Goal: Task Accomplishment & Management: Use online tool/utility

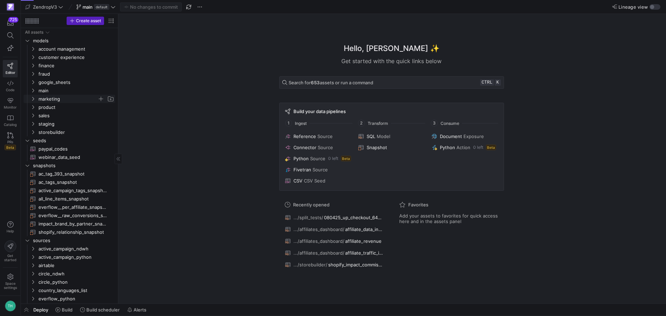
click at [66, 100] on span "marketing" at bounding box center [67, 99] width 59 height 8
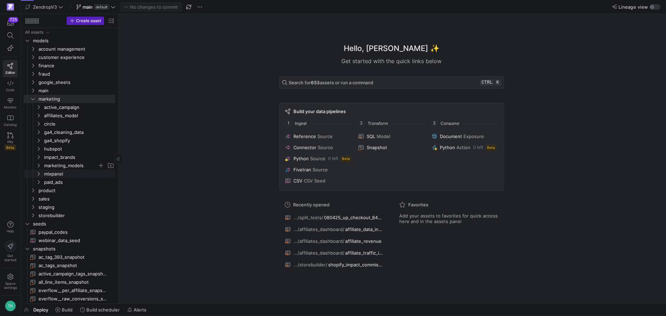
click at [59, 168] on span "marketing_models" at bounding box center [70, 166] width 53 height 8
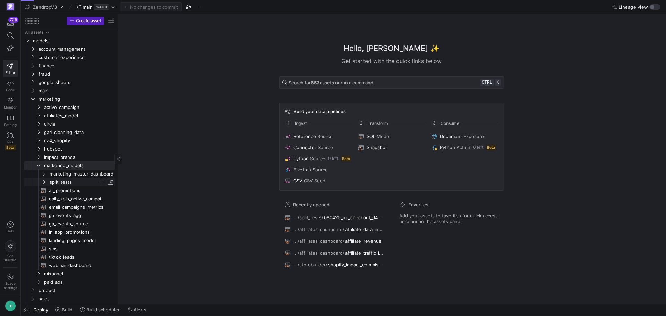
click at [62, 182] on span "split_tests" at bounding box center [74, 182] width 48 height 8
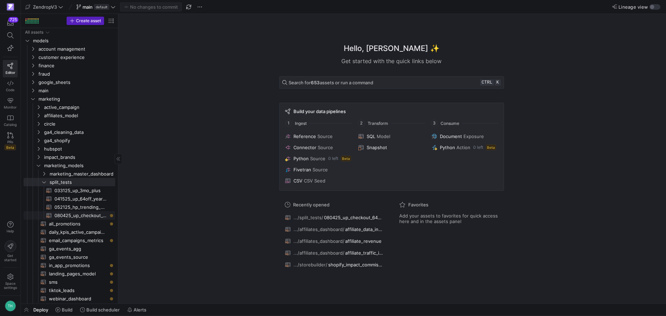
click at [86, 213] on span "080425_up_checkout_64off_year_plus​​​​​​​​​​" at bounding box center [80, 216] width 53 height 8
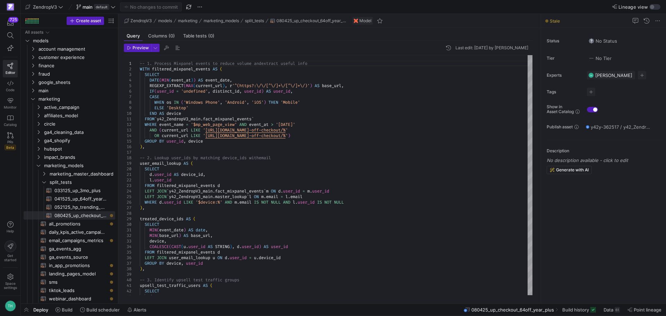
type textarea "upsell_test_traffic_users AS ( SELECT date, CASE WHEN base_url = '[URL][DOMAIN_…"
type textarea "0"
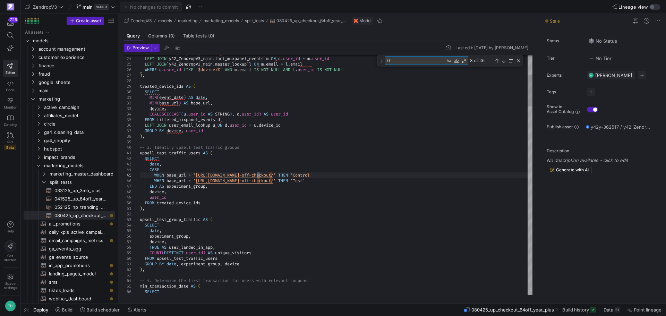
type textarea "AND DATE(sign_up_date_utc) >= '[DATE]' AND daily_subscription_transactions_coun…"
type textarea "08"
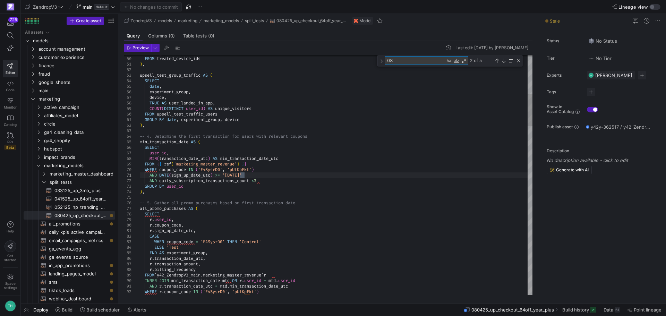
type textarea "upsell_test_traffic_users AS ( SELECT date, CASE WHEN base_url = '[URL][DOMAIN_…"
type textarea "0"
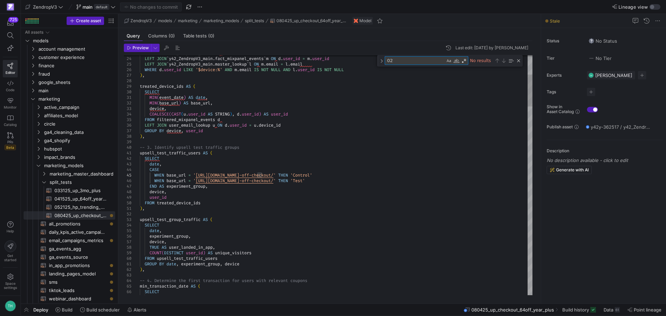
type textarea "0"
type textarea "d.user_id AS device_id, l.user_id FROM filtered_mixpanel_events d LEFT JOIN `y4…"
type textarea "2"
type textarea "upsell_test_traffic_users AS ( SELECT date, CASE WHEN base_url = '[URL][DOMAIN_…"
type textarea "2025-"
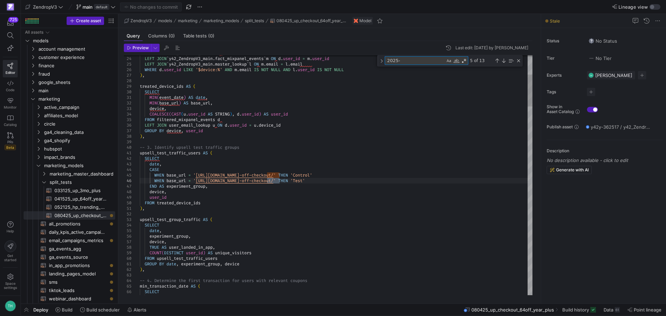
type textarea "AND DATE(sign_up_date_utc) >= '[DATE]' AND daily_subscription_transactions_coun…"
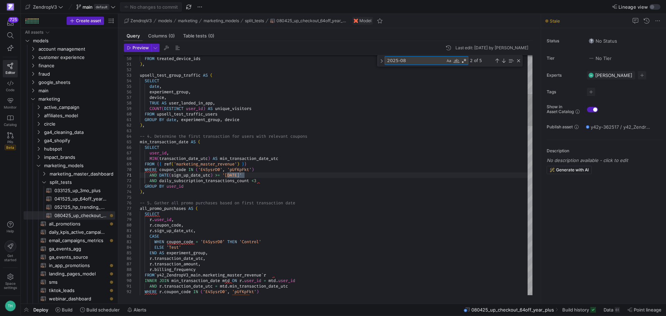
type textarea "2025-08"
click at [431, 62] on textarea "2025-08" at bounding box center [415, 61] width 60 height 8
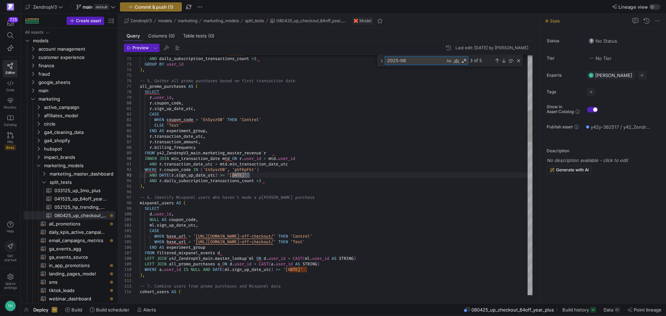
click at [424, 63] on textarea "2025-08" at bounding box center [415, 61] width 60 height 8
click at [424, 60] on textarea "2025-08" at bounding box center [415, 61] width 60 height 8
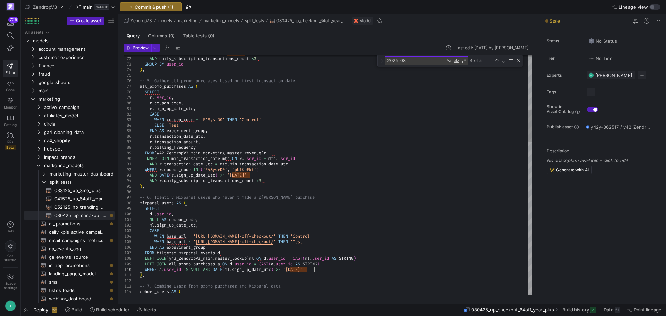
scroll to position [33, 175]
click at [419, 61] on textarea "2025-08" at bounding box center [415, 61] width 60 height 8
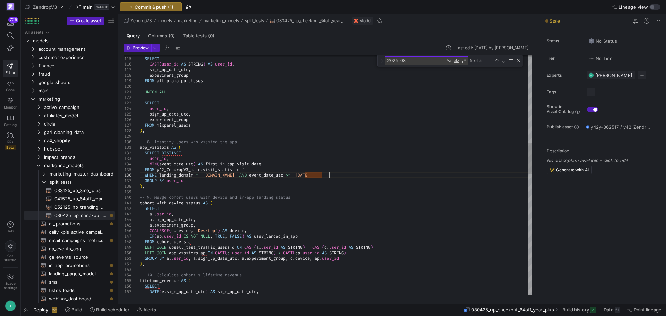
click at [329, 175] on div "cohort_users AS ( SELECT CAST ( user_id AS STRING ) AS user_id , sign_up_date_u…" at bounding box center [336, 299] width 393 height 1787
click at [419, 58] on textarea "2025-08" at bounding box center [415, 61] width 60 height 8
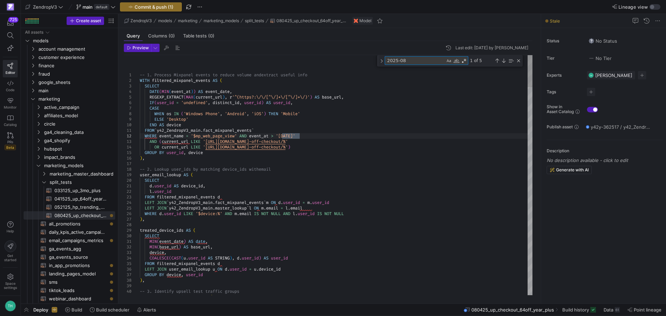
click at [409, 59] on textarea "2025-08" at bounding box center [415, 61] width 60 height 8
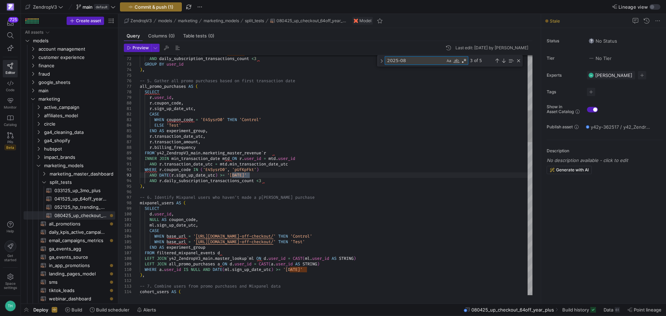
scroll to position [11, 157]
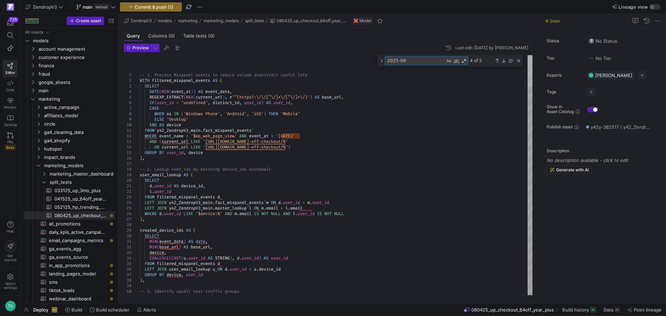
click at [532, 55] on div at bounding box center [530, 71] width 5 height 32
click at [518, 60] on div "Close (Escape)" at bounding box center [519, 61] width 6 height 6
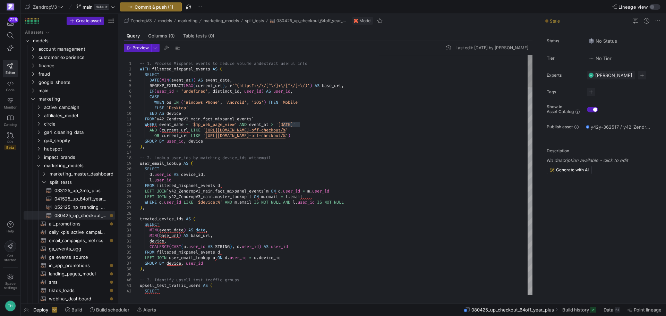
type textarea "-- 1. Process Mixpanel events to reduce volume and extract useful info WITH fil…"
click at [650, 42] on span at bounding box center [646, 39] width 16 height 11
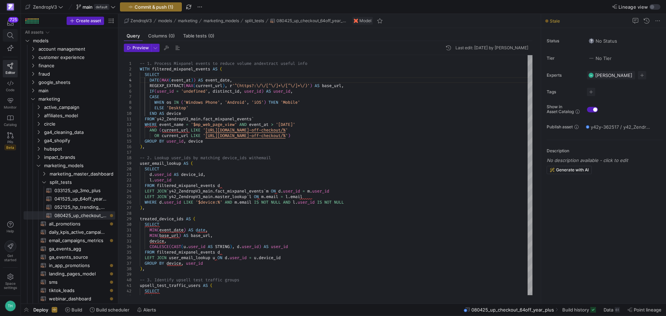
click at [13, 31] on span at bounding box center [10, 35] width 14 height 12
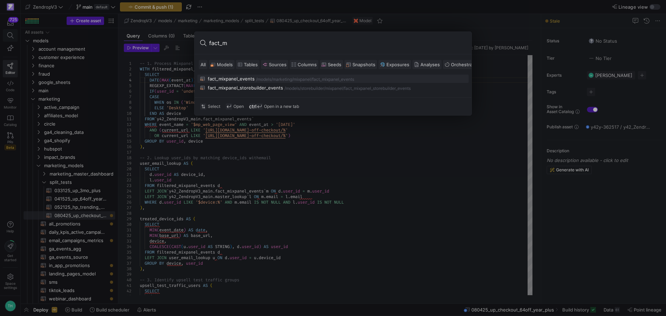
type input "fact_mi"
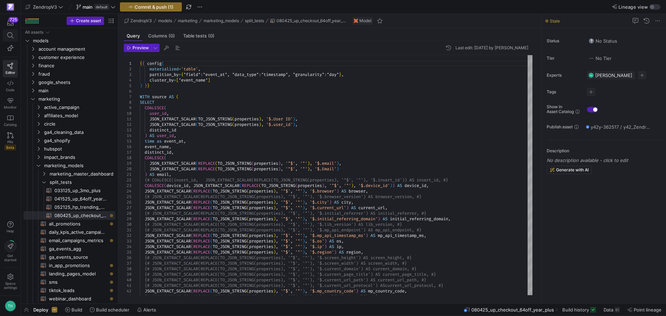
type textarea "{{ config( materialized='table', partition_by={"field": "event_at", "data_type"…"
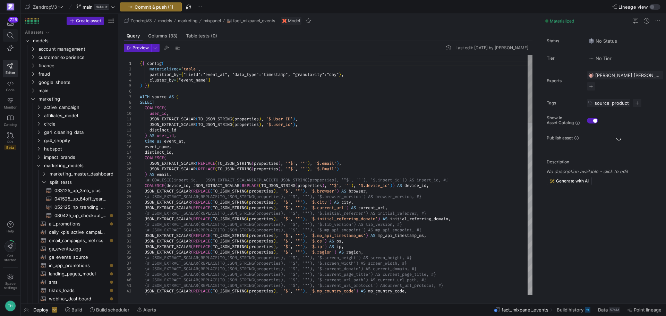
scroll to position [24, 0]
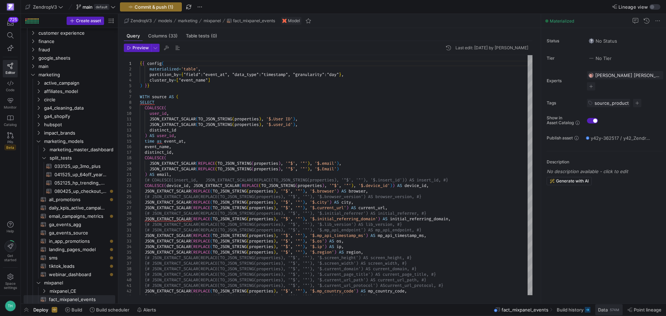
click at [612, 308] on div "574M" at bounding box center [614, 310] width 11 height 6
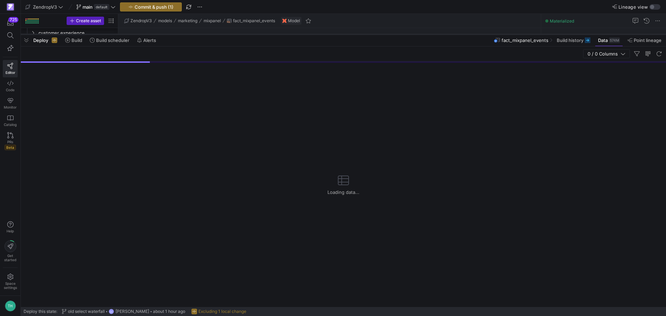
drag, startPoint x: 480, startPoint y: 189, endPoint x: 480, endPoint y: 34, distance: 155.0
click at [480, 34] on div at bounding box center [343, 34] width 645 height 3
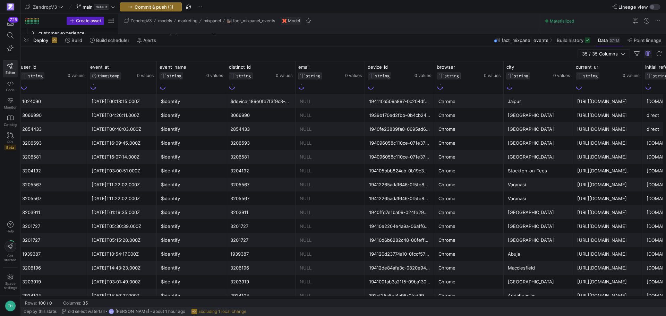
scroll to position [0, 7]
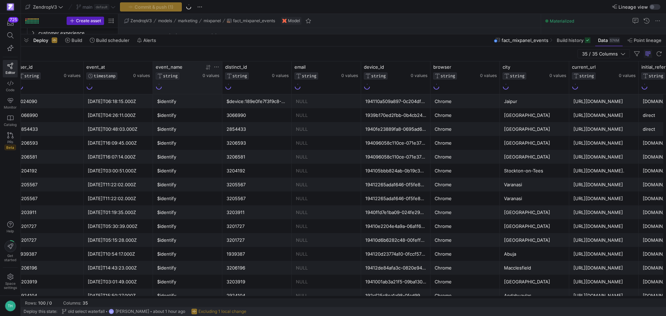
click at [219, 67] on icon at bounding box center [216, 67] width 4 height 1
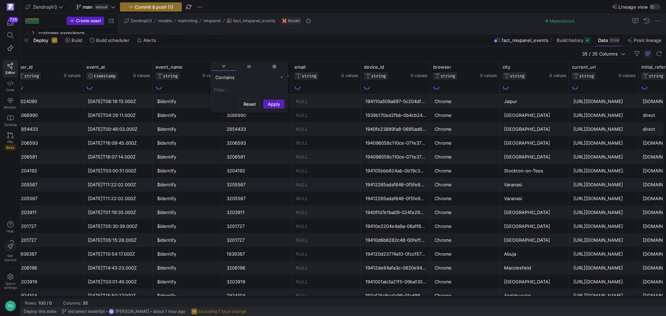
click at [235, 86] on input "Filter Value" at bounding box center [249, 90] width 71 height 8
type input "click"
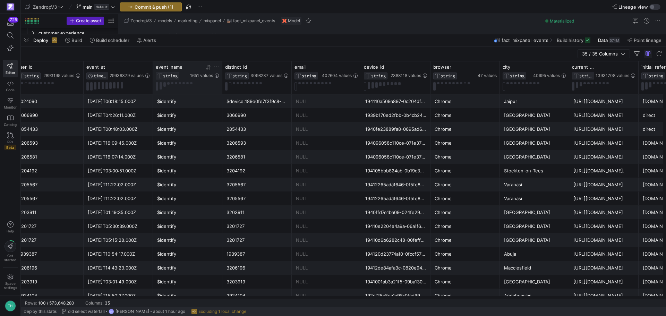
click at [217, 69] on icon at bounding box center [217, 67] width 6 height 6
type input "click"
click at [263, 133] on button "Apply" at bounding box center [273, 137] width 21 height 9
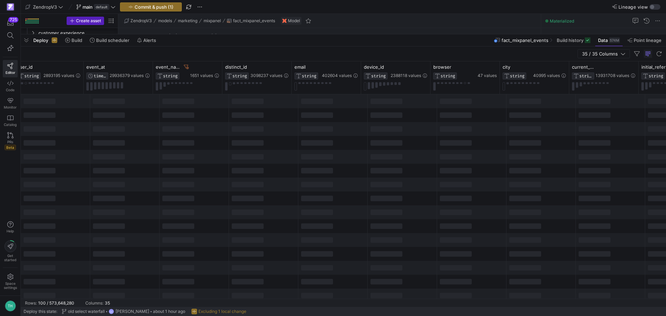
click at [223, 55] on div "35 / 35 Columns" at bounding box center [343, 53] width 645 height 15
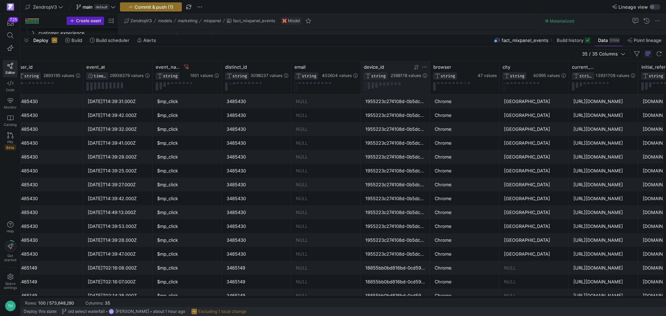
click at [424, 66] on icon at bounding box center [425, 67] width 6 height 6
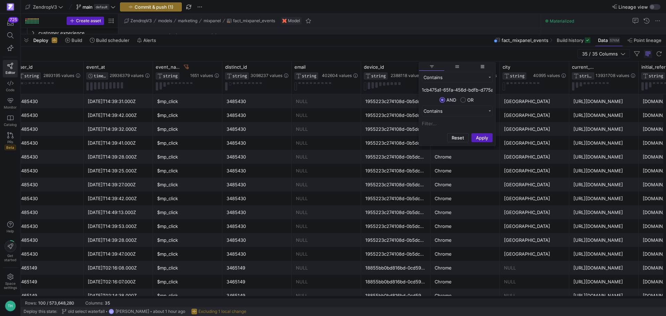
scroll to position [0, 23]
type input "1cb475a1-65fa-456d-bdfb-d775aa0a09c9"
click at [482, 137] on button "Apply" at bounding box center [481, 137] width 21 height 9
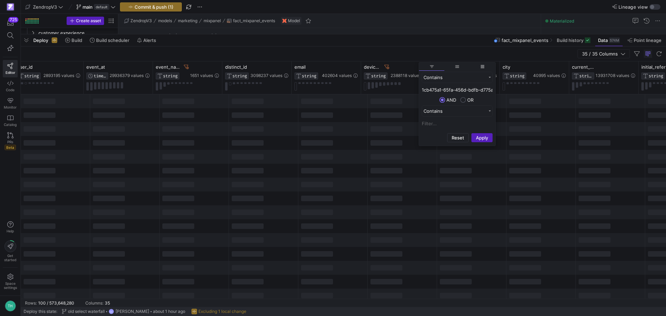
click at [444, 88] on input "1cb475a1-65fa-456d-bdfb-d775aa0a09c9" at bounding box center [457, 90] width 71 height 8
drag, startPoint x: 450, startPoint y: 88, endPoint x: 418, endPoint y: 89, distance: 32.3
click at [418, 89] on div "Drag here to set row groups Drag here to set column labels user_id STRING 28931…" at bounding box center [343, 179] width 645 height 237
click at [444, 88] on input "1cb475a1-65fa-456d-bdfb-d775aa0a09c9" at bounding box center [457, 90] width 71 height 8
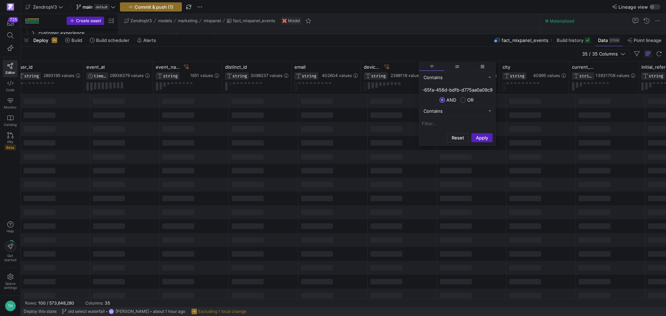
drag, startPoint x: 455, startPoint y: 90, endPoint x: 490, endPoint y: 90, distance: 34.7
click at [490, 90] on input "1cb475a1-65fa-456d-bdfb-d775aa0a09c9" at bounding box center [457, 90] width 71 height 8
click at [481, 90] on input "1cb475a1-65fa-456d-bdfb-d775aa0a09c9" at bounding box center [457, 90] width 71 height 8
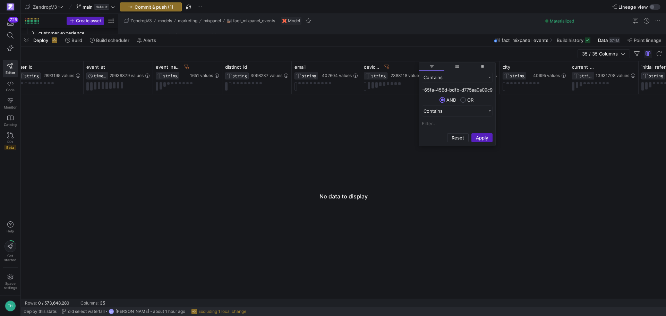
click at [473, 50] on div "35 / 35 Columns" at bounding box center [343, 53] width 645 height 15
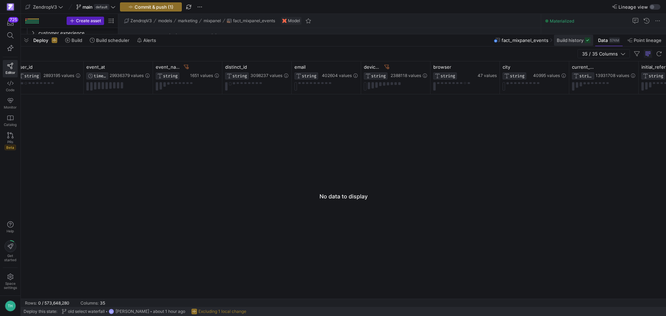
click at [574, 43] on span at bounding box center [573, 40] width 39 height 11
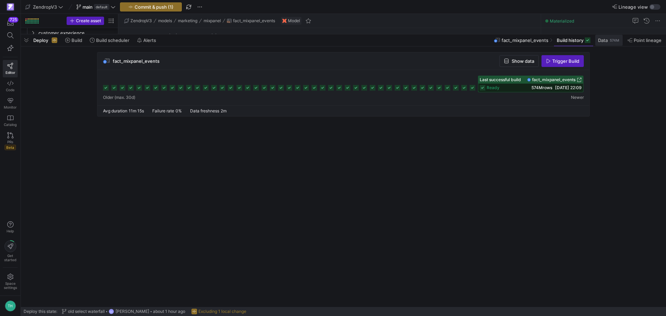
click at [613, 39] on div "574M" at bounding box center [614, 40] width 11 height 6
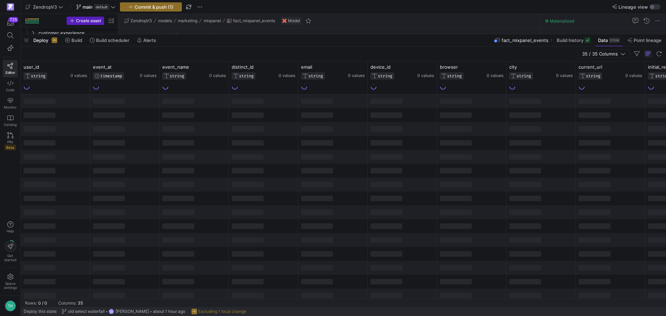
click at [478, 102] on div at bounding box center [471, 101] width 69 height 14
click at [481, 88] on div at bounding box center [471, 86] width 63 height 8
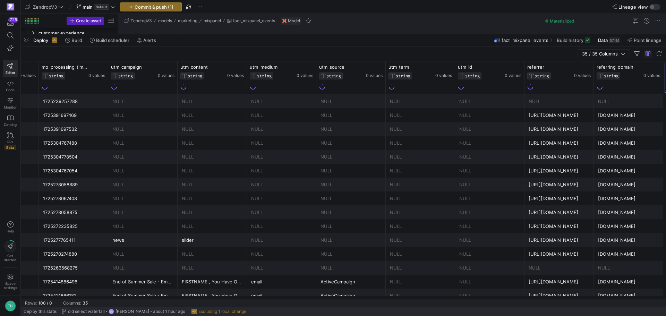
scroll to position [0, 1112]
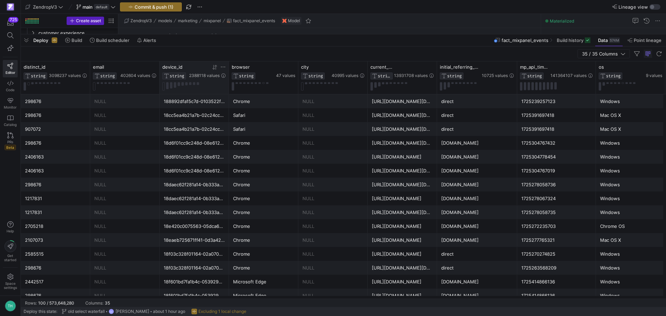
click at [223, 67] on icon at bounding box center [223, 67] width 6 height 6
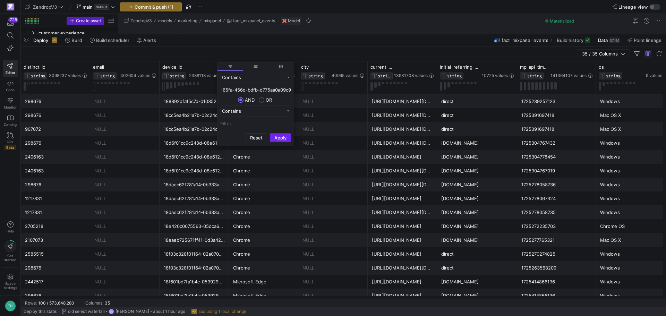
type input "1cb475a1-65fa-456d-bdfb-d775aa0a09c9"
click at [286, 134] on button "Apply" at bounding box center [280, 137] width 21 height 9
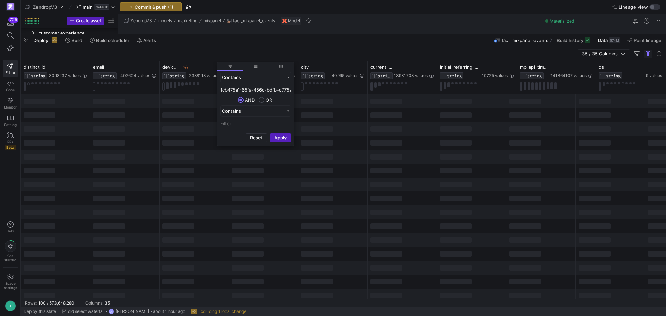
drag, startPoint x: 238, startPoint y: 87, endPoint x: 218, endPoint y: 88, distance: 19.8
click at [218, 88] on div "Contains 1cb475a1-65fa-456d-bdfb-d775aa0a09c9 AND OR Contains" at bounding box center [255, 100] width 76 height 59
click at [245, 91] on input "1cb475a1-65fa-456d-bdfb-d775aa0a09c9" at bounding box center [255, 90] width 71 height 8
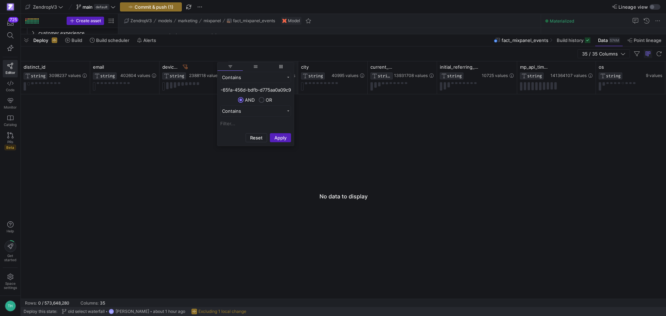
drag, startPoint x: 250, startPoint y: 90, endPoint x: 295, endPoint y: 90, distance: 45.1
click at [295, 90] on div "Drag here to set row groups Drag here to set column labels ip STRING 0 values o…" at bounding box center [343, 179] width 645 height 237
click at [286, 90] on input "1cb475a1-65fa-456d-bdfb-d775aa0a09c9" at bounding box center [255, 90] width 71 height 8
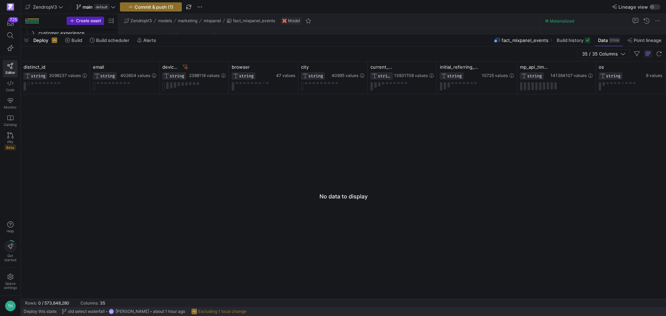
click at [327, 117] on div at bounding box center [343, 196] width 645 height 204
click at [185, 66] on icon at bounding box center [185, 67] width 5 height 5
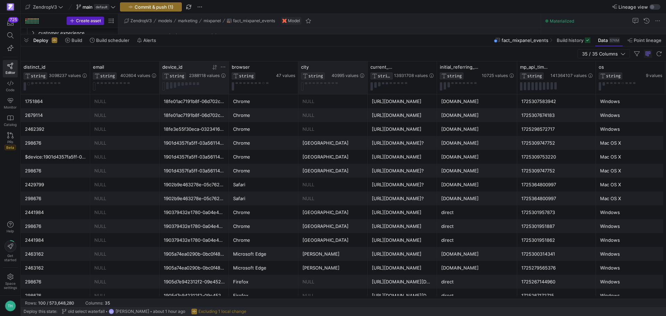
click at [359, 63] on div "city STRING 40995 values" at bounding box center [332, 77] width 69 height 33
click at [361, 65] on icon at bounding box center [362, 67] width 6 height 6
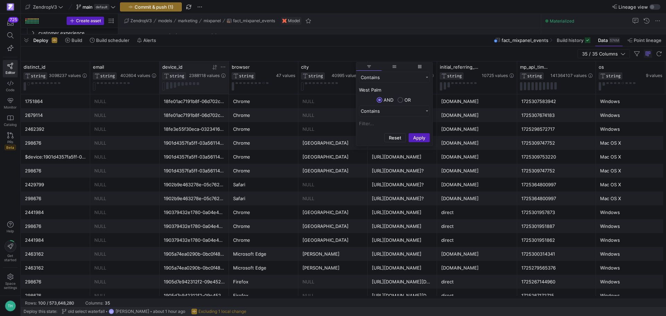
type input "West Palm"
click at [409, 133] on button "Apply" at bounding box center [419, 137] width 21 height 9
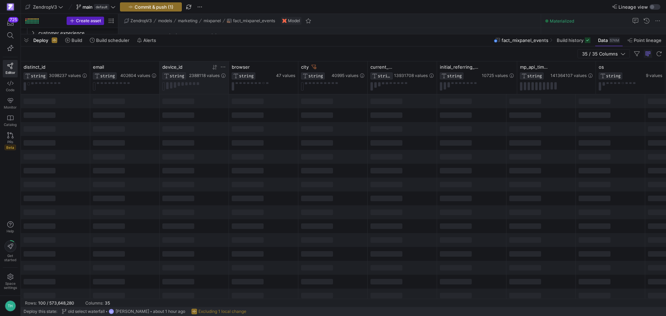
click at [345, 51] on div "35 / 35 Columns" at bounding box center [343, 53] width 645 height 15
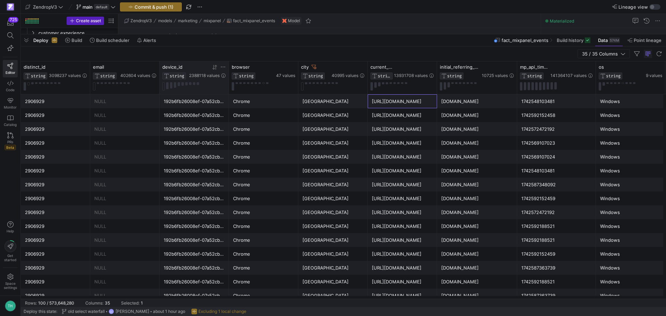
click at [396, 105] on div "[URL][DOMAIN_NAME]" at bounding box center [402, 102] width 61 height 14
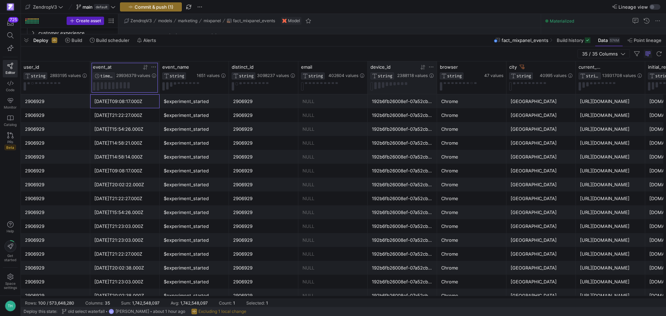
click at [143, 68] on icon at bounding box center [144, 67] width 2 height 5
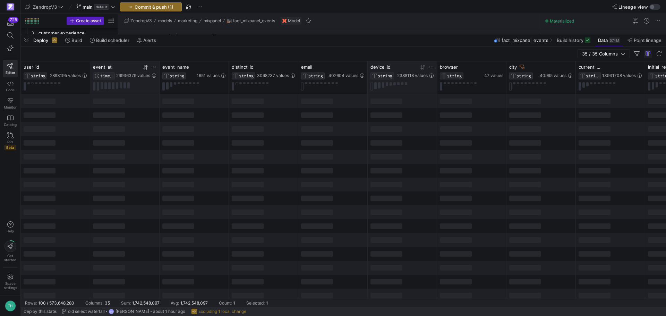
click at [143, 68] on icon at bounding box center [144, 67] width 2 height 5
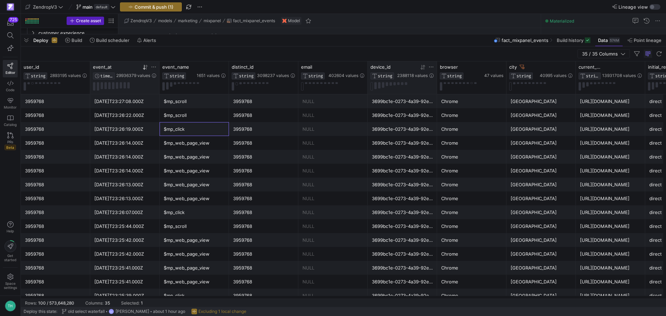
click at [194, 131] on div "$mp_click" at bounding box center [194, 129] width 61 height 14
click at [26, 40] on span "button" at bounding box center [26, 40] width 11 height 12
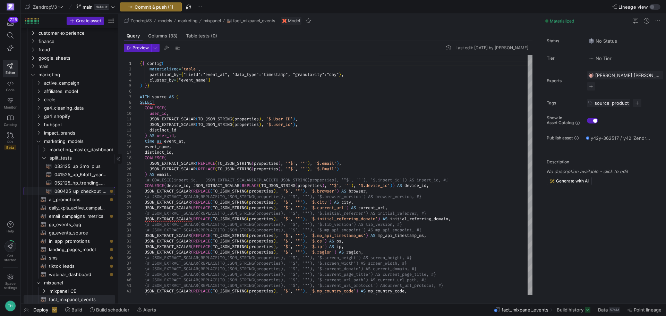
click at [67, 189] on span "080425_up_checkout_64off_year_plus​​​​​​​​​​" at bounding box center [80, 191] width 53 height 8
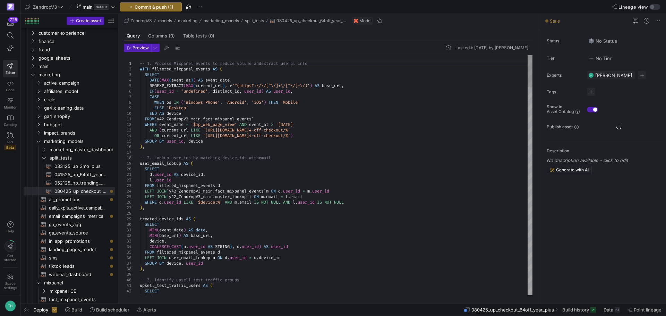
drag, startPoint x: 195, startPoint y: 124, endPoint x: 238, endPoint y: 124, distance: 43.0
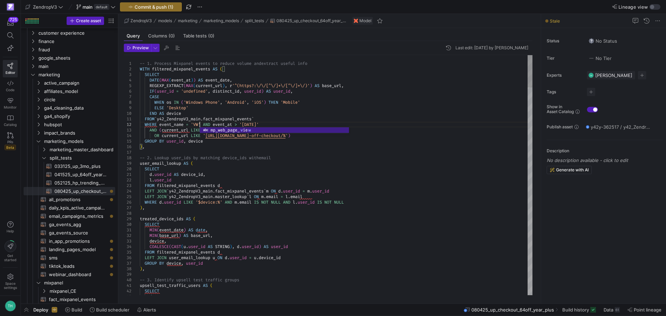
scroll to position [11, 62]
type textarea "-- 1. Process Mixpanel events to reduce volume and extract useful info WITH fil…"
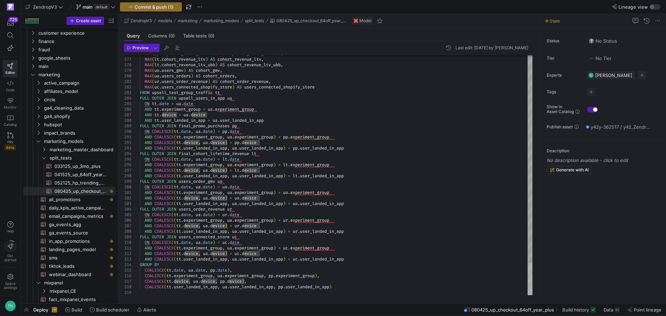
click at [530, 295] on div at bounding box center [530, 279] width 5 height 32
click at [156, 8] on span "Commit & push (1)" at bounding box center [154, 7] width 39 height 6
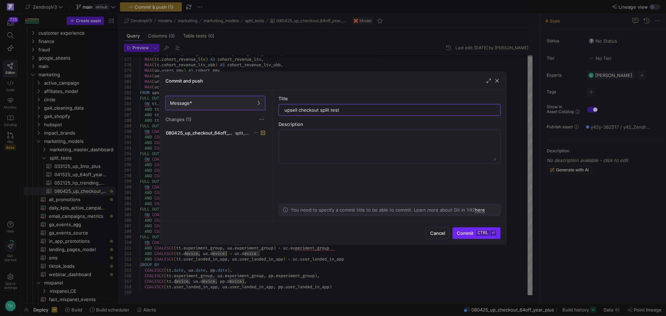
type input "upsell checkout split test"
click at [477, 232] on kbd "ctrl" at bounding box center [483, 233] width 14 height 6
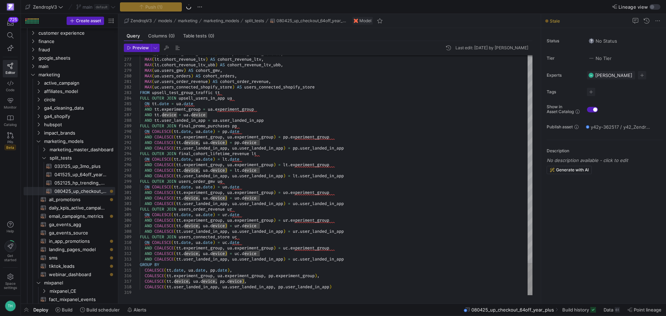
scroll to position [11, 42]
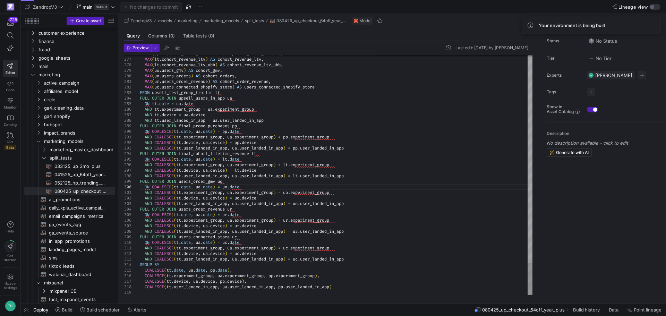
type textarea "MAX(ur.users_order_revenue) AS cohort_order_revenue, MAX(uc.users_connected_sho…"
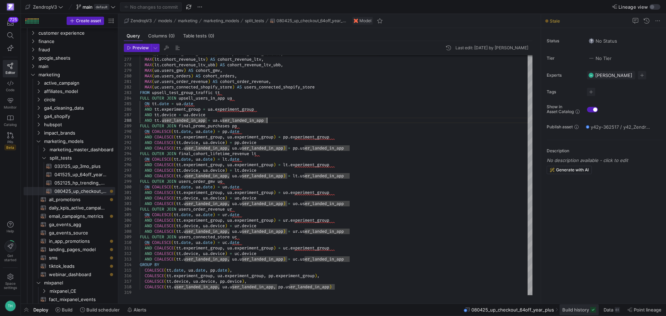
click at [579, 308] on span "Build history" at bounding box center [575, 310] width 27 height 6
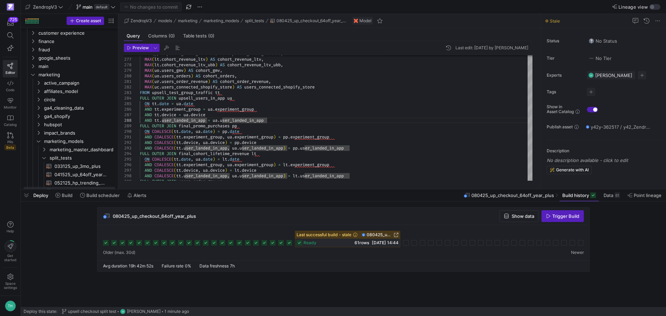
click at [565, 217] on span "Trigger Build" at bounding box center [565, 216] width 27 height 6
